Goal: Transaction & Acquisition: Purchase product/service

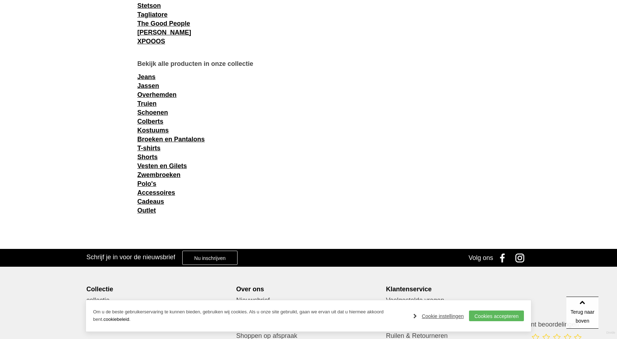
scroll to position [976, 0]
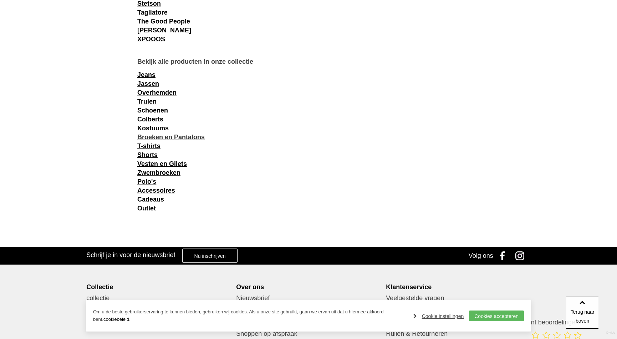
click at [204, 137] on link "Broeken en Pantalons" at bounding box center [170, 137] width 67 height 7
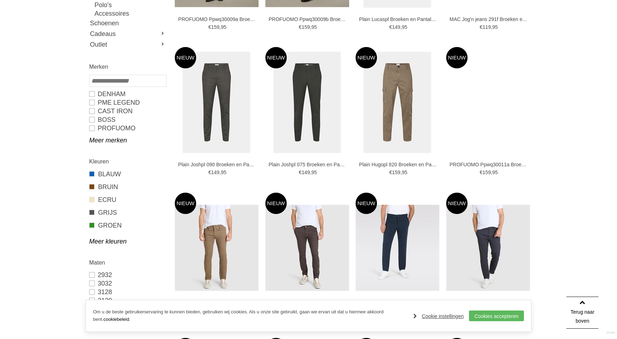
scroll to position [230, 0]
click at [102, 119] on link "BOSS" at bounding box center [127, 120] width 77 height 9
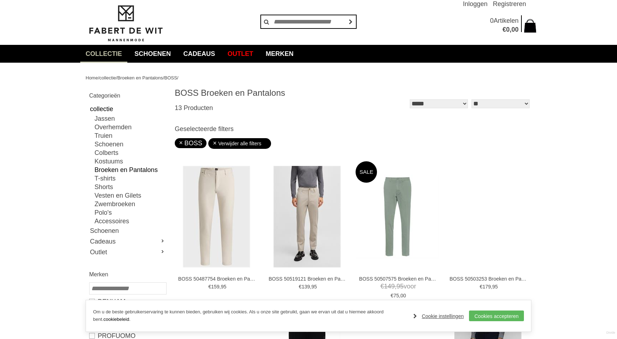
scroll to position [12, 0]
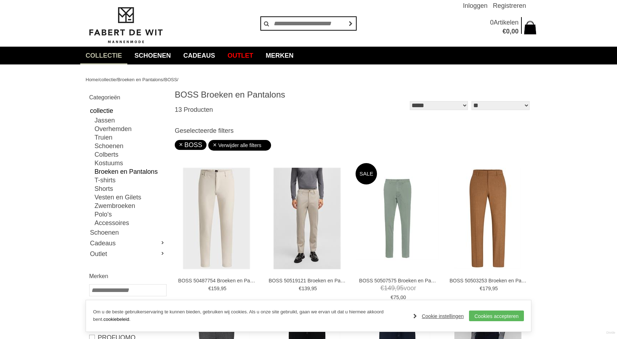
click at [152, 171] on link "Broeken en Pantalons" at bounding box center [129, 172] width 71 height 9
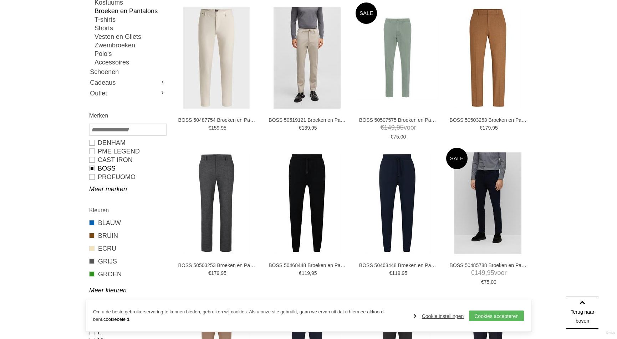
scroll to position [176, 0]
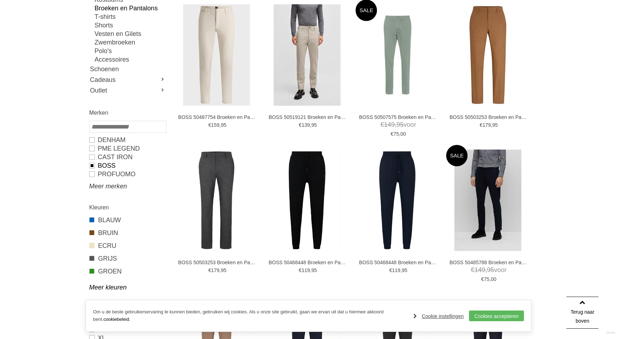
click at [95, 185] on link "Meer merken" at bounding box center [127, 186] width 77 height 9
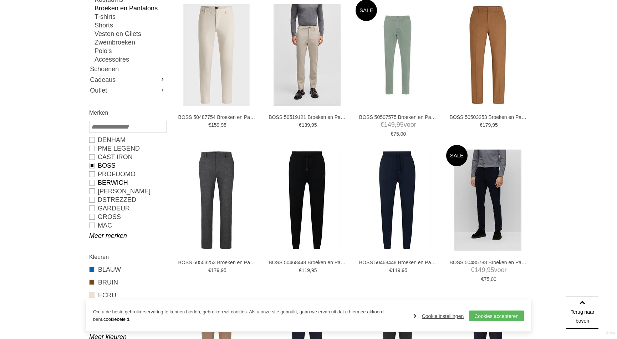
scroll to position [175, 0]
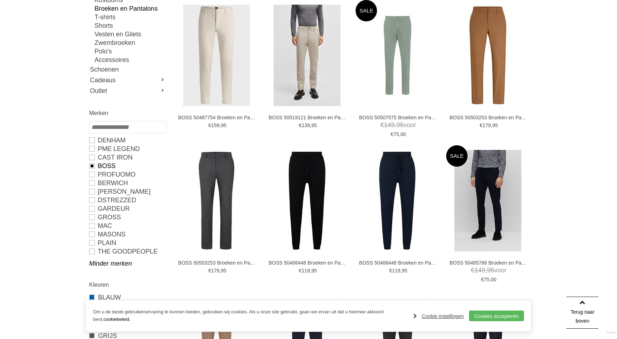
click at [93, 165] on link "BOSS" at bounding box center [127, 166] width 77 height 9
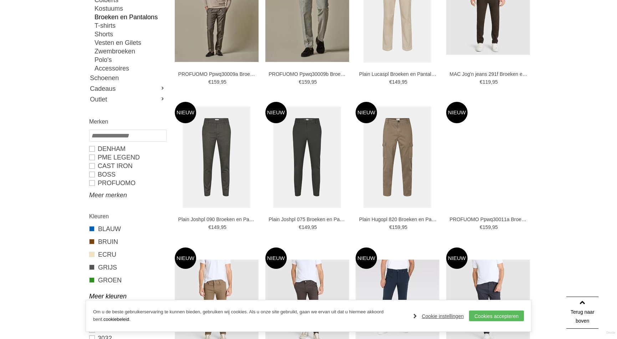
click at [109, 194] on link "Meer merken" at bounding box center [127, 195] width 77 height 9
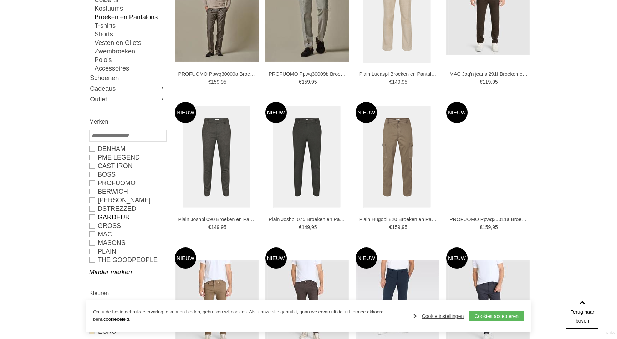
click at [93, 217] on link "GARDEUR" at bounding box center [127, 217] width 77 height 9
type input "***"
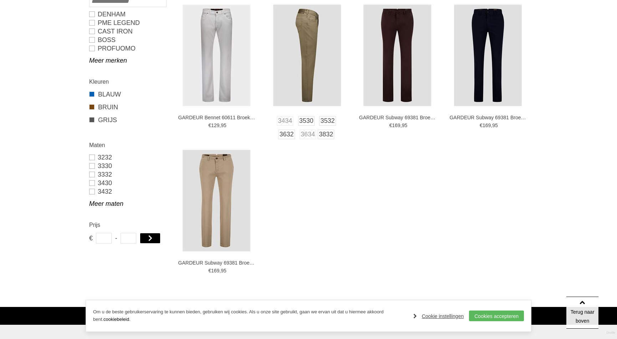
click at [308, 44] on img at bounding box center [307, 56] width 68 height 102
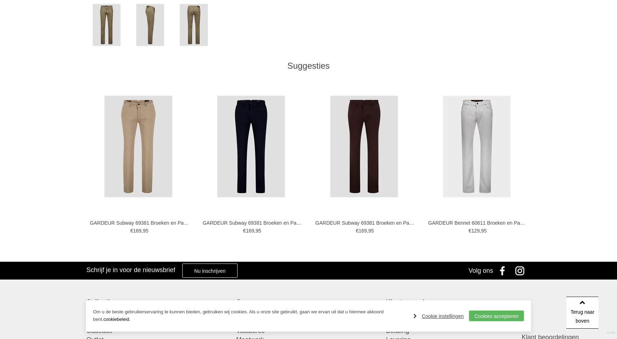
scroll to position [341, 0]
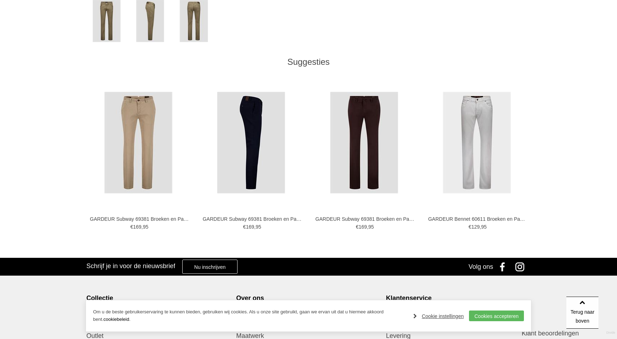
click at [253, 107] on img at bounding box center [251, 143] width 68 height 102
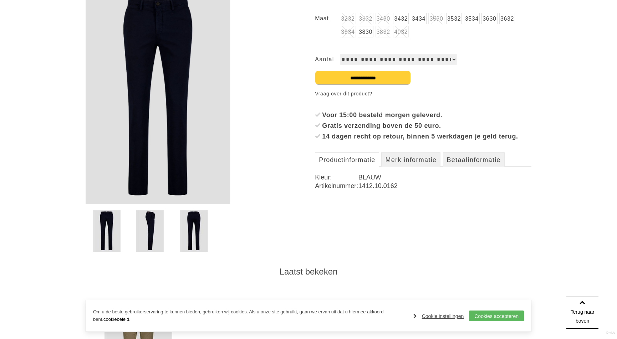
scroll to position [132, 0]
click at [184, 123] on img at bounding box center [158, 96] width 144 height 216
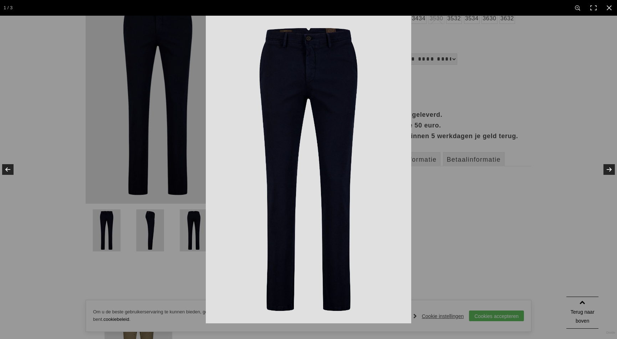
click at [236, 114] on img at bounding box center [308, 170] width 205 height 308
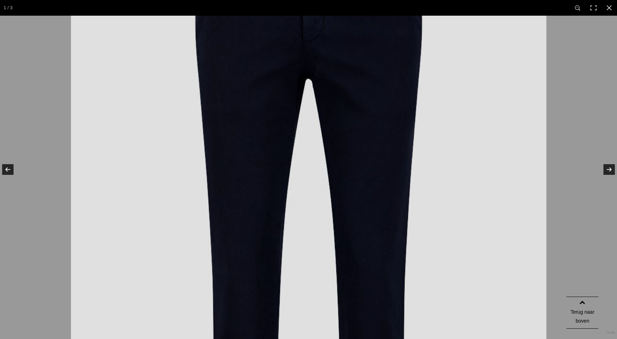
click at [236, 114] on img at bounding box center [308, 243] width 475 height 713
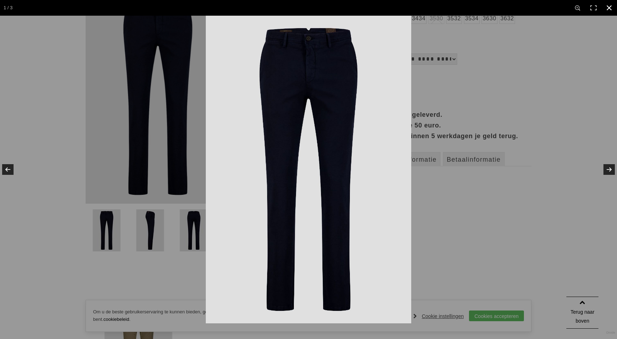
click at [493, 46] on div at bounding box center [514, 185] width 617 height 339
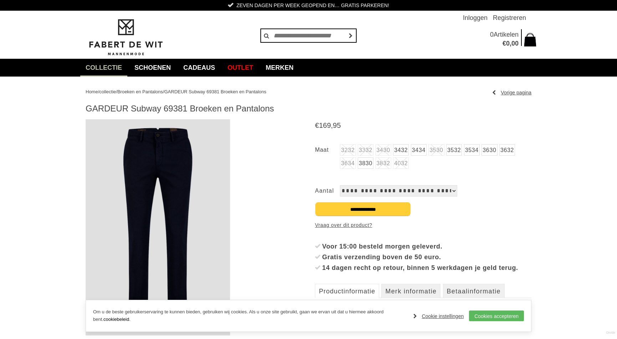
scroll to position [0, 0]
